Goal: Use online tool/utility: Utilize a website feature to perform a specific function

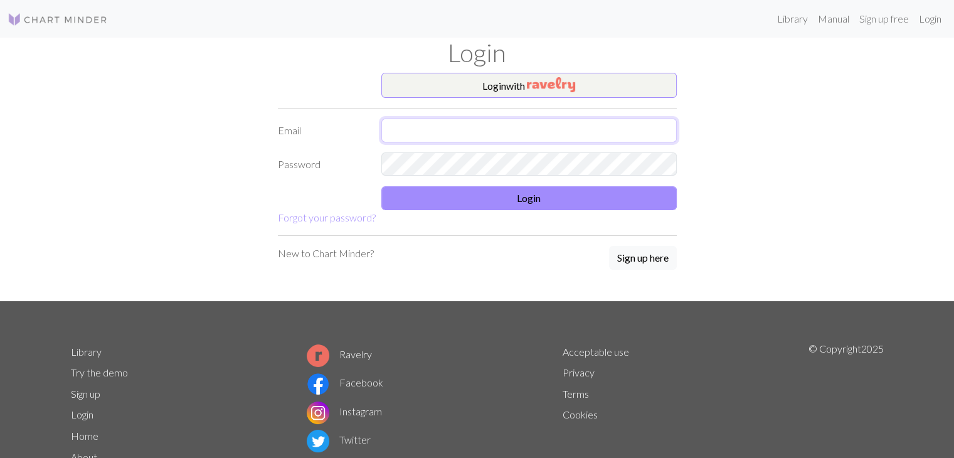
click at [431, 137] on input "text" at bounding box center [530, 131] width 296 height 24
type input "[EMAIL_ADDRESS][DOMAIN_NAME]"
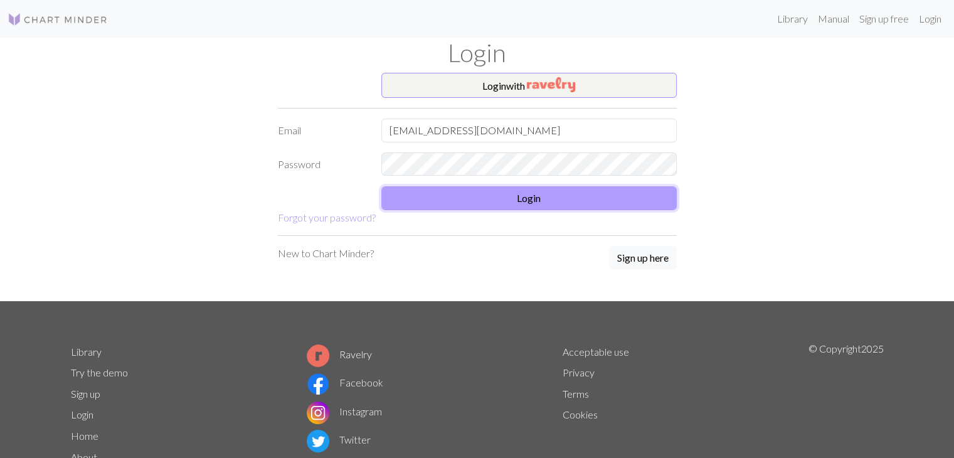
click at [417, 188] on button "Login" at bounding box center [530, 198] width 296 height 24
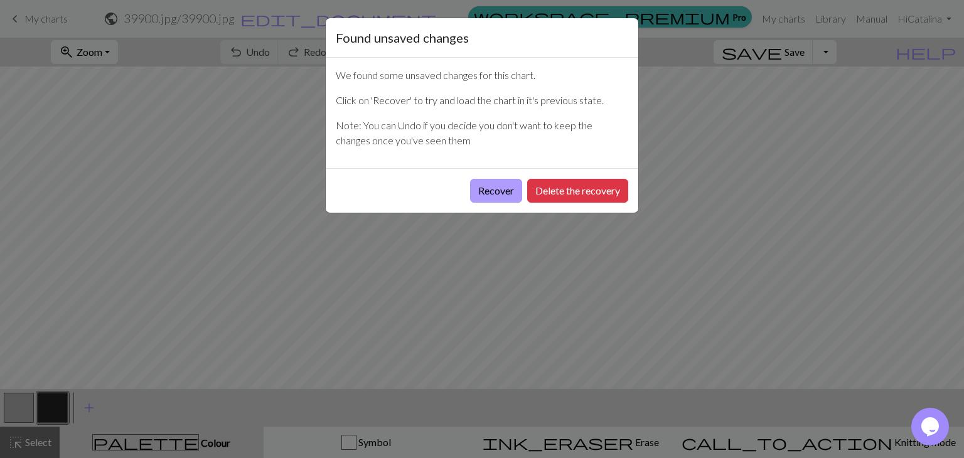
click at [503, 195] on button "Recover" at bounding box center [496, 191] width 52 height 24
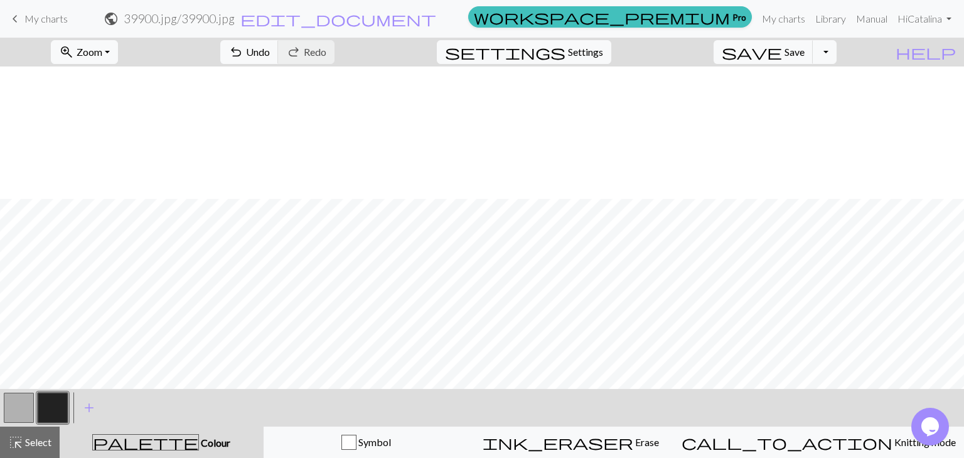
scroll to position [132, 0]
click at [384, 430] on button "Symbol" at bounding box center [366, 442] width 205 height 31
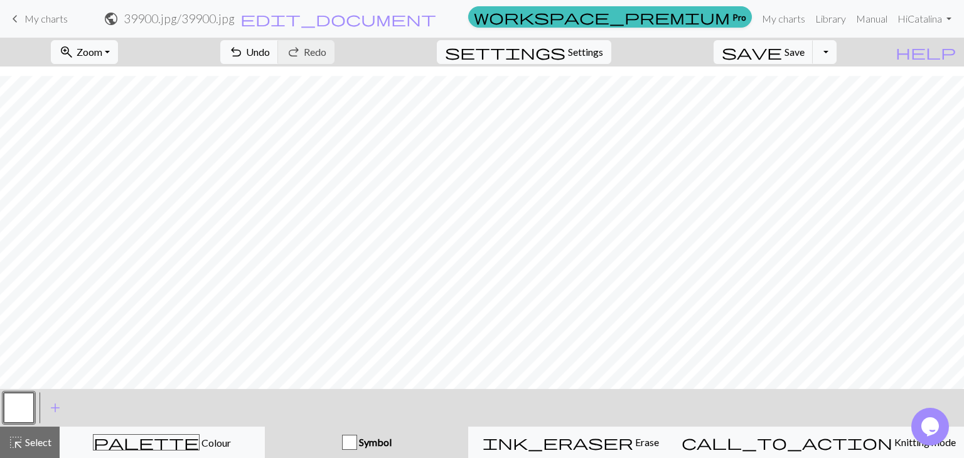
click at [9, 402] on button "button" at bounding box center [19, 408] width 30 height 30
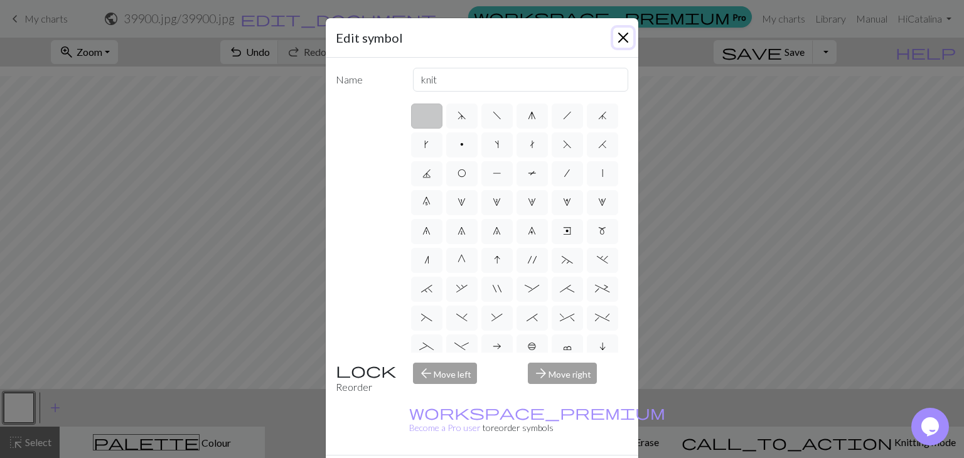
click at [613, 31] on button "Close" at bounding box center [623, 38] width 20 height 20
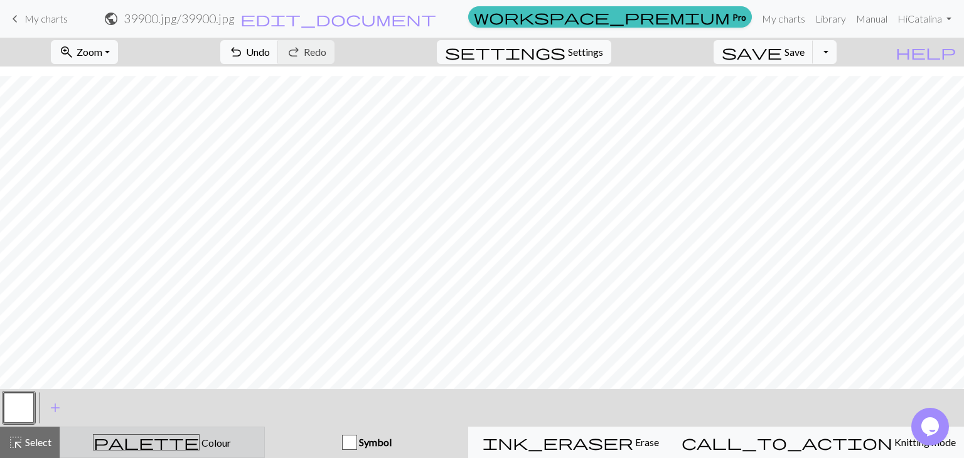
click at [257, 441] on div "palette Colour Colour" at bounding box center [162, 442] width 189 height 16
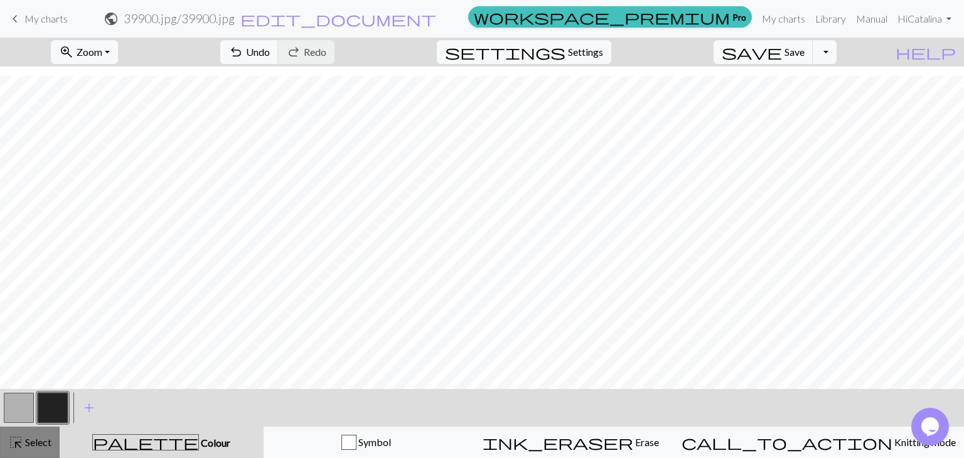
click at [53, 443] on button "highlight_alt Select Select" at bounding box center [30, 442] width 60 height 31
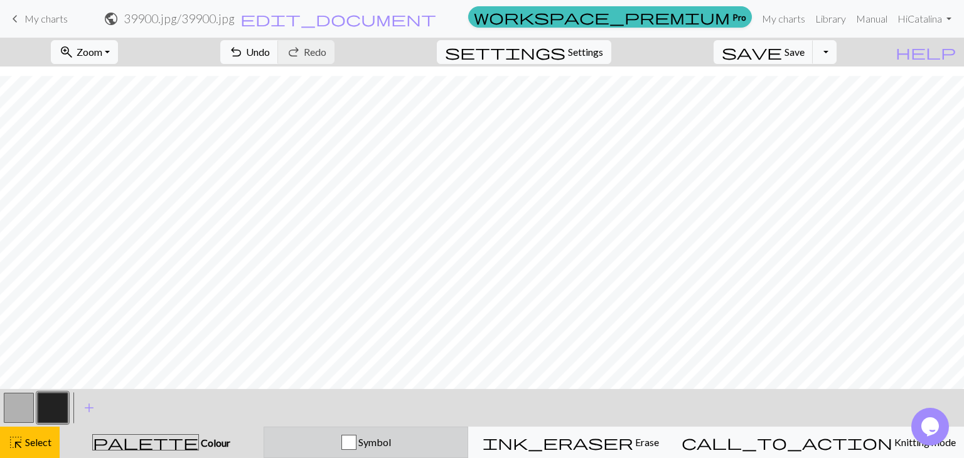
click at [356, 441] on div "button" at bounding box center [348, 442] width 15 height 15
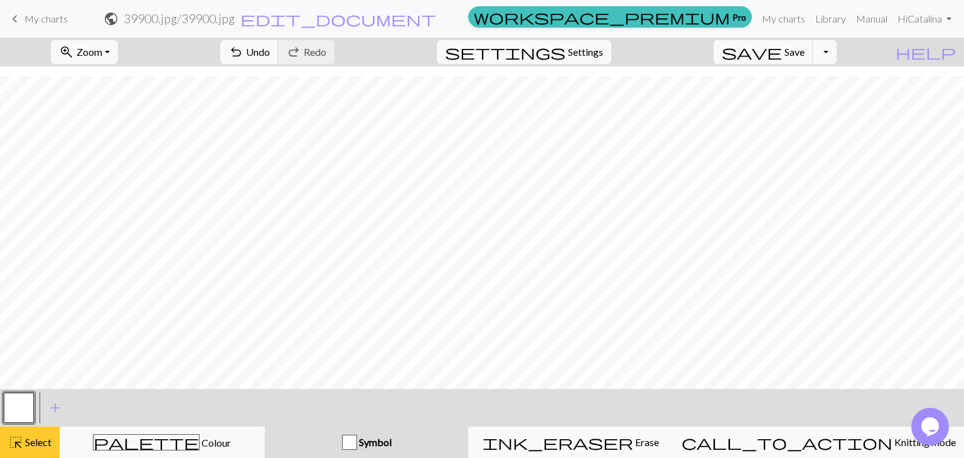
click at [23, 432] on button "highlight_alt Select Select" at bounding box center [30, 442] width 60 height 31
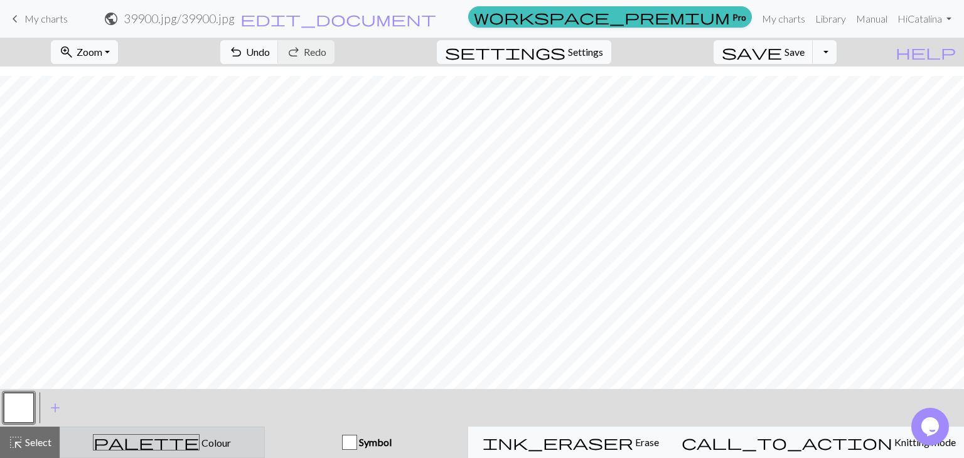
click at [238, 442] on div "palette Colour Colour" at bounding box center [162, 442] width 189 height 16
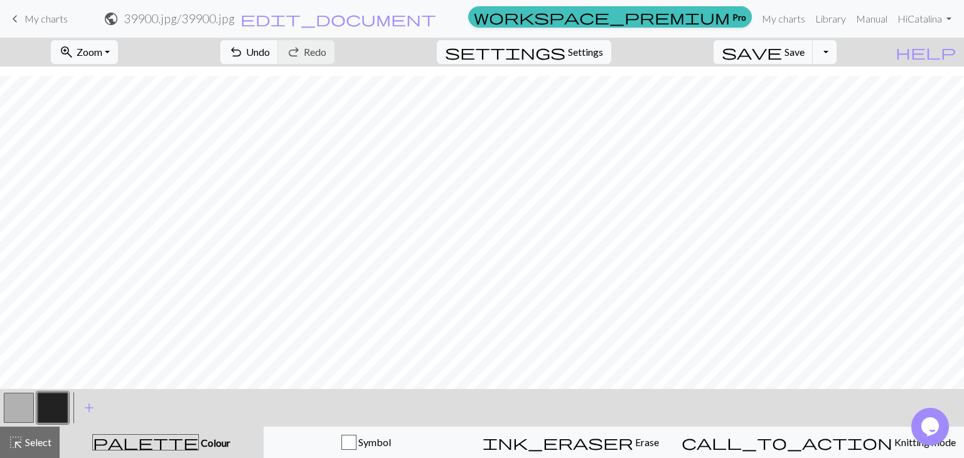
click at [21, 401] on button "button" at bounding box center [19, 408] width 30 height 30
click at [243, 55] on span "undo" at bounding box center [235, 52] width 15 height 18
click at [43, 407] on button "button" at bounding box center [53, 408] width 30 height 30
click at [22, 400] on button "button" at bounding box center [19, 408] width 30 height 30
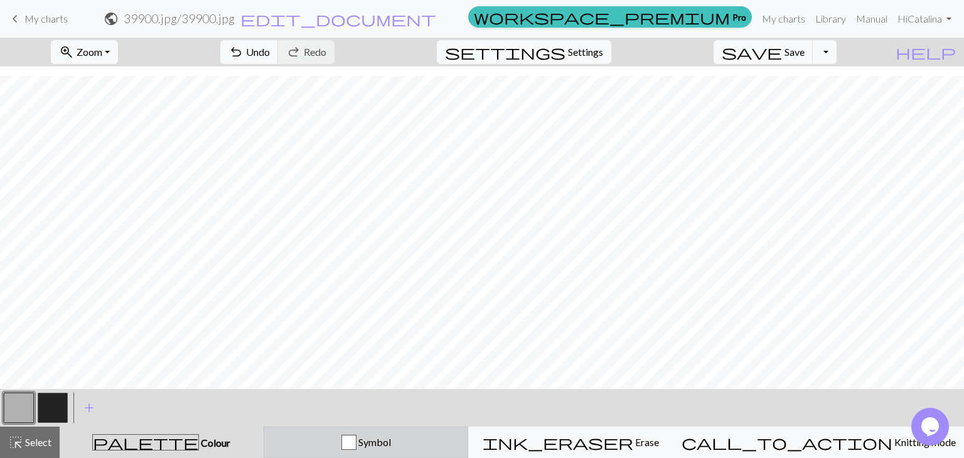
click at [344, 433] on button "Symbol" at bounding box center [366, 442] width 205 height 31
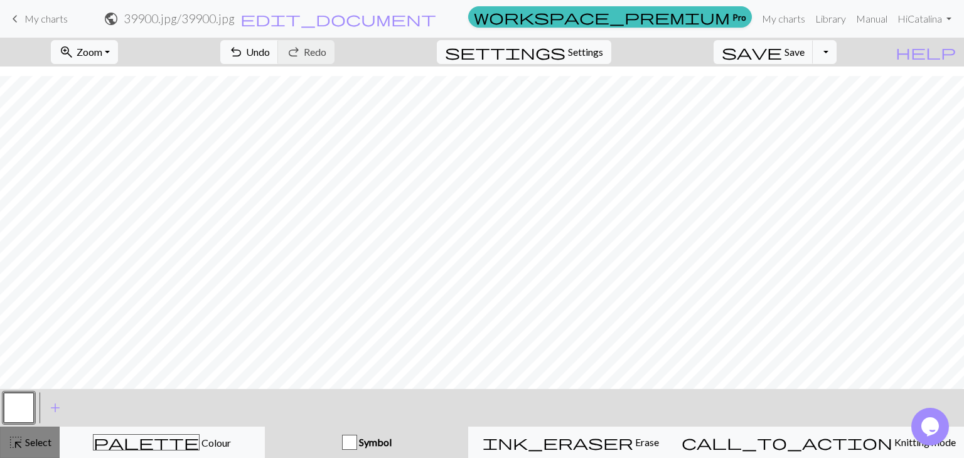
click at [18, 439] on span "highlight_alt" at bounding box center [15, 443] width 15 height 18
